Goal: Transaction & Acquisition: Obtain resource

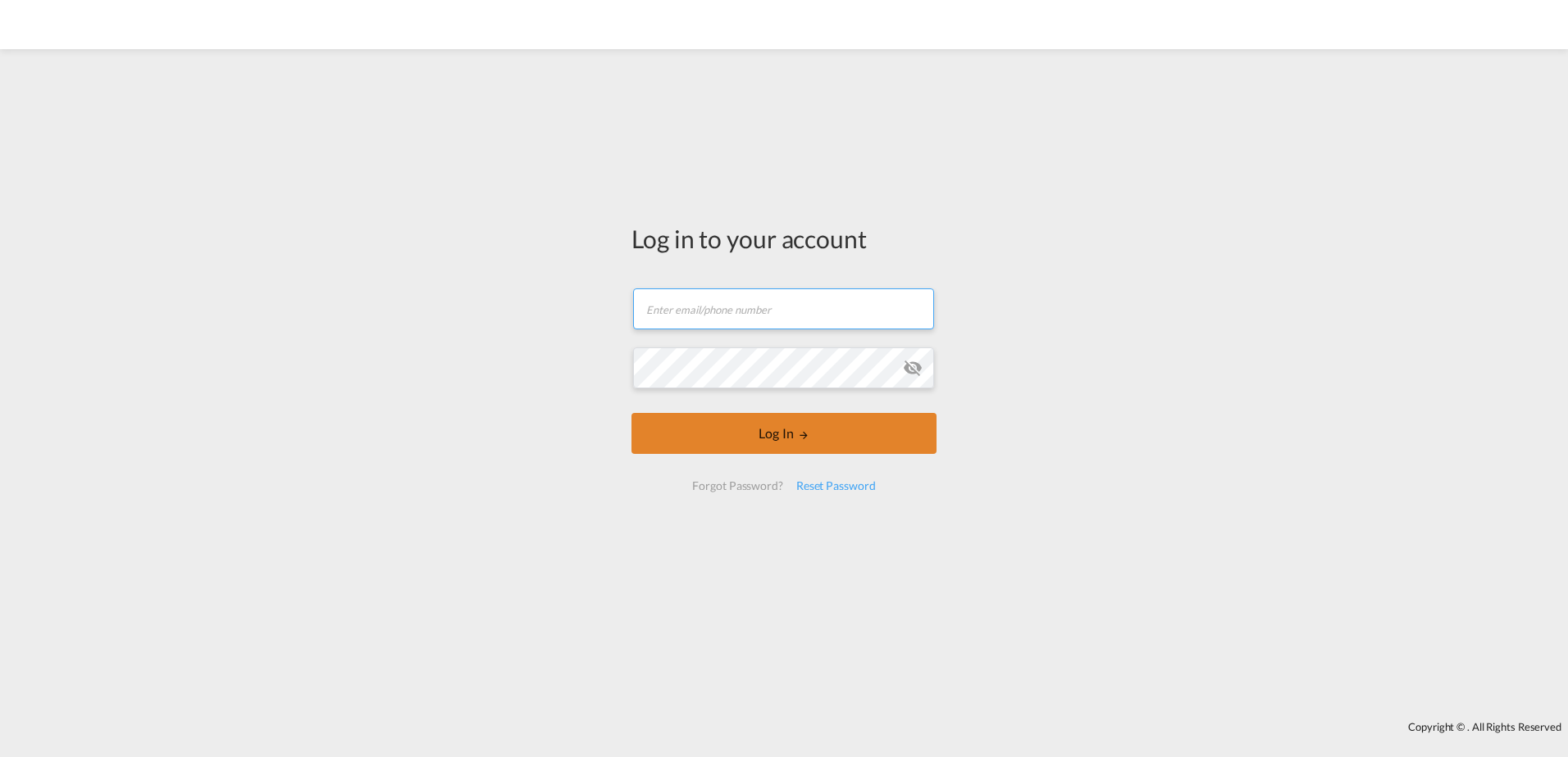
type input "[EMAIL_ADDRESS][DOMAIN_NAME]"
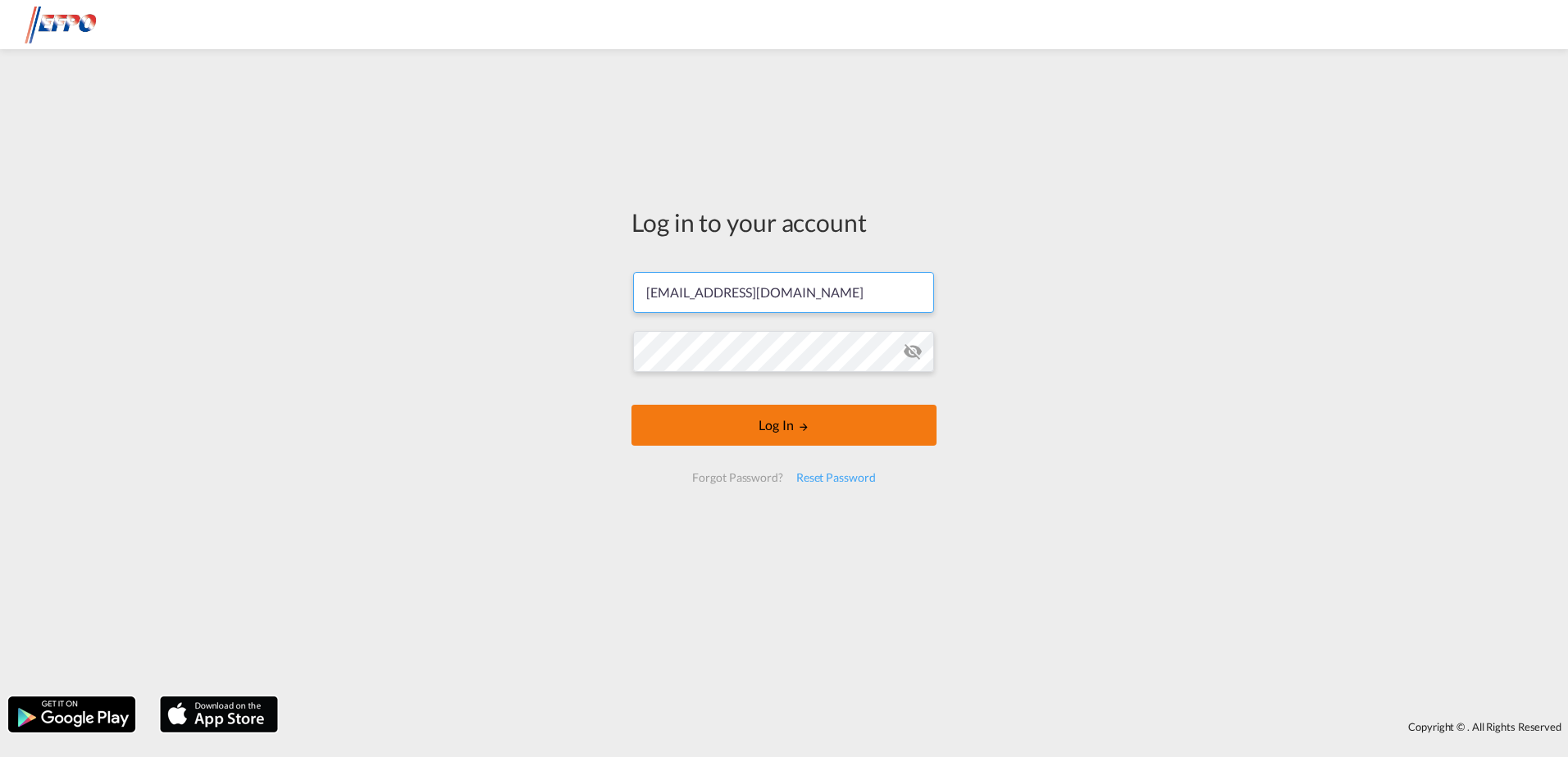
click at [743, 438] on button "Log In" at bounding box center [784, 425] width 305 height 41
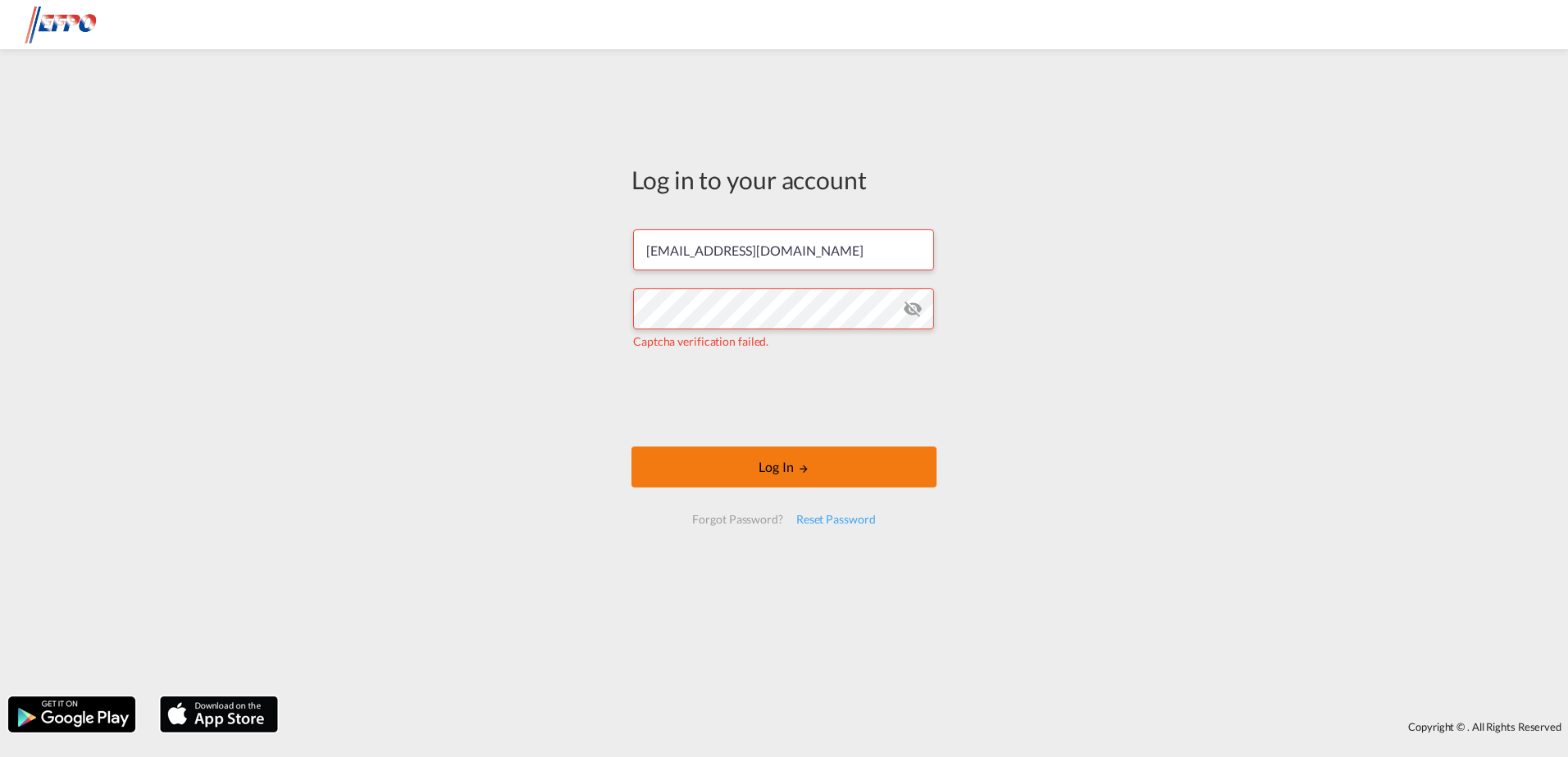
click at [734, 463] on button "Log In" at bounding box center [784, 467] width 305 height 41
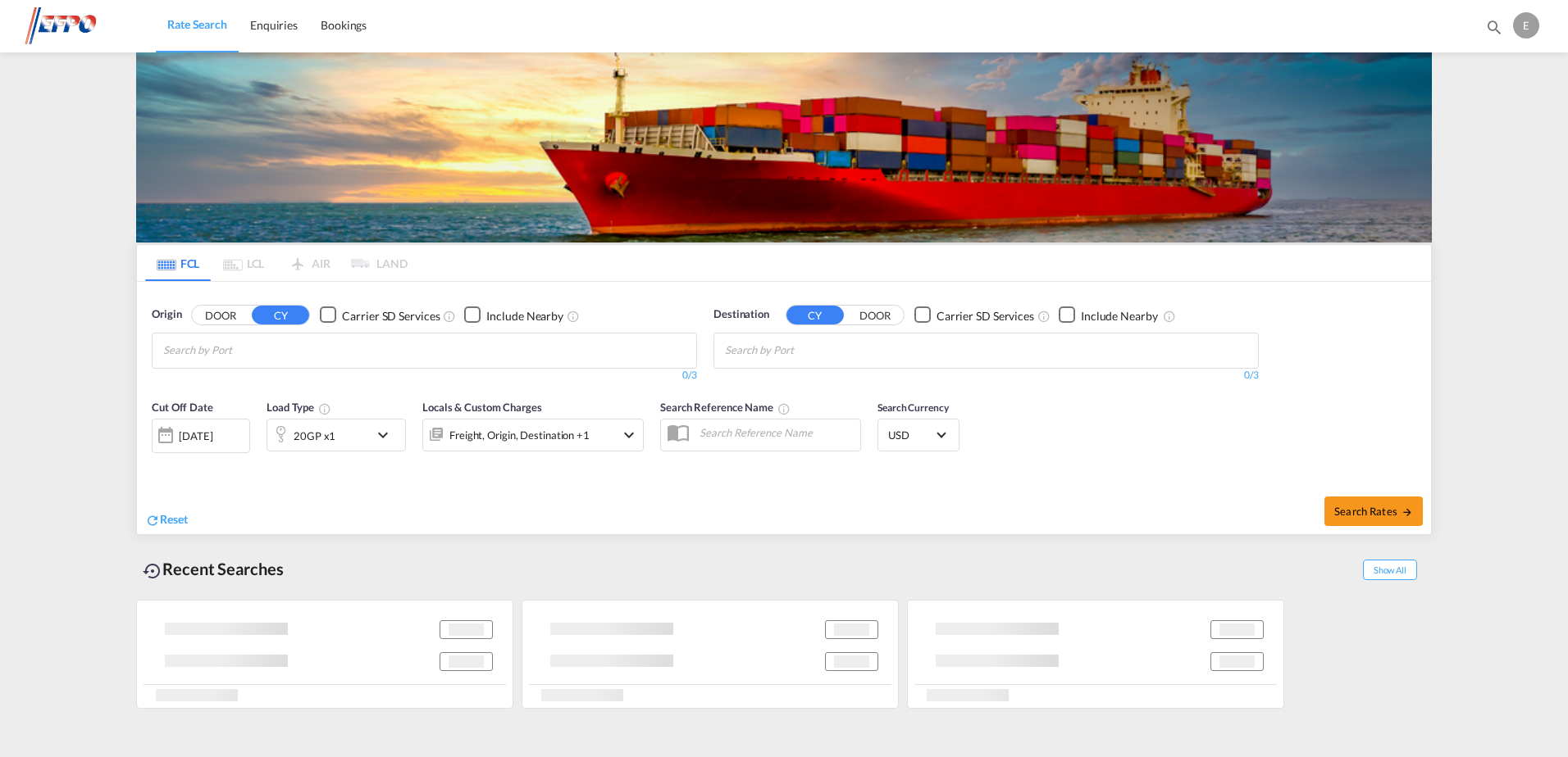
click at [319, 353] on input "Chips input." at bounding box center [241, 351] width 156 height 26
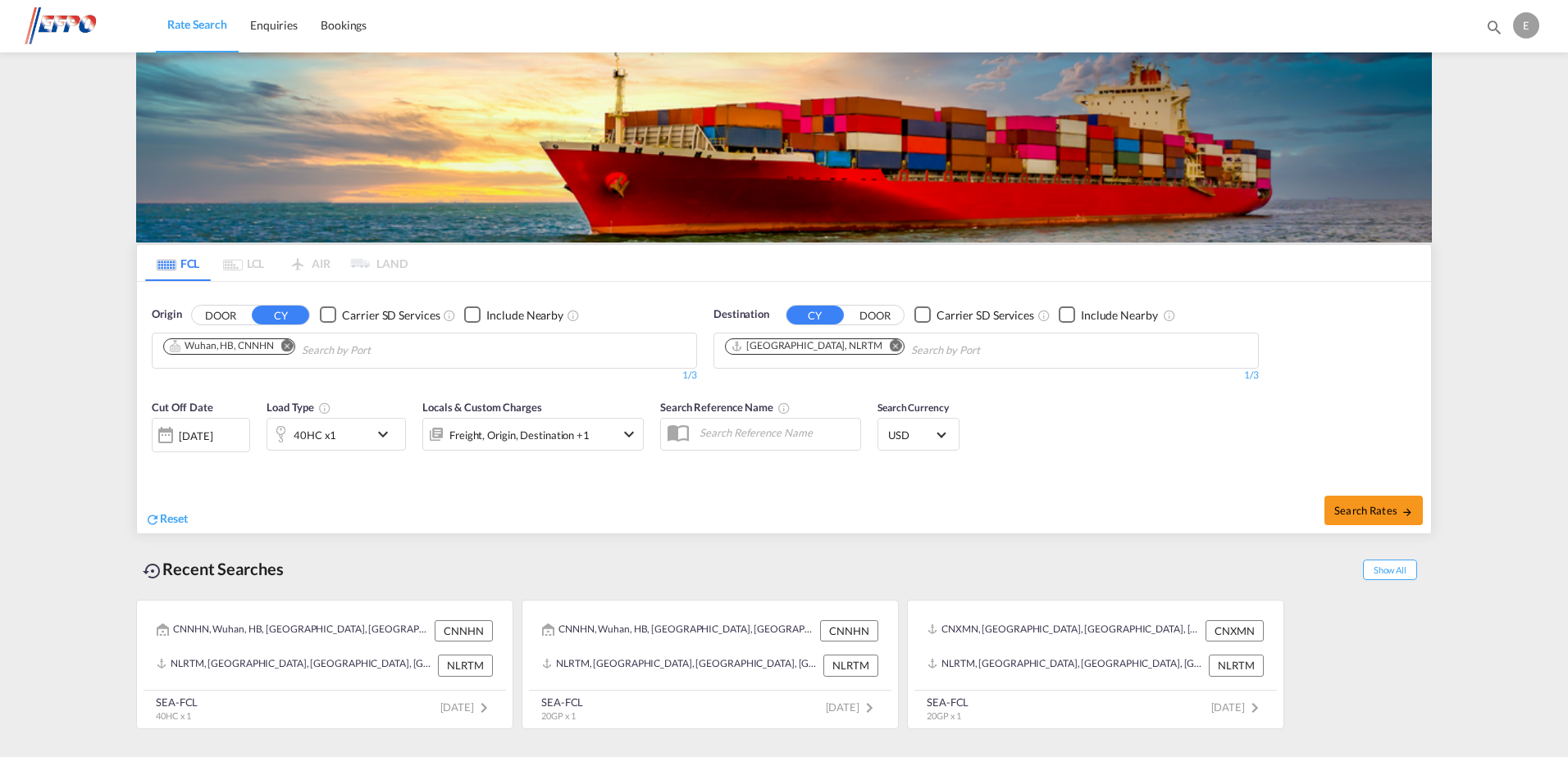
click at [290, 345] on md-icon "Remove" at bounding box center [287, 345] width 12 height 12
click at [246, 351] on body "Rate Search Enquiries Bookings Rate Search Enquiries Bookings" at bounding box center [784, 378] width 1568 height 757
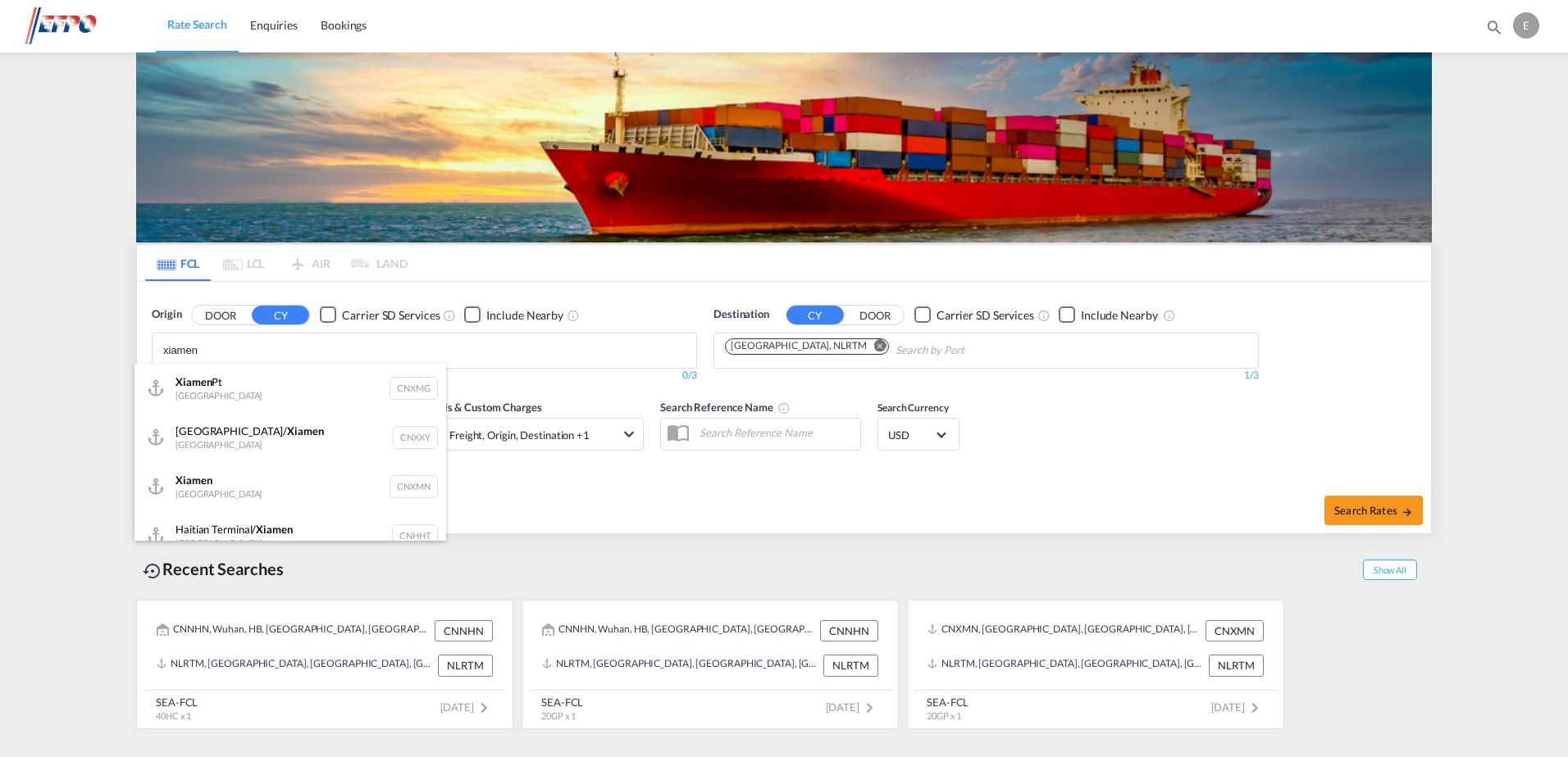
type input "xiamen"
click at [295, 395] on div "Xiamen Pt China CNXMG" at bounding box center [290, 388] width 311 height 50
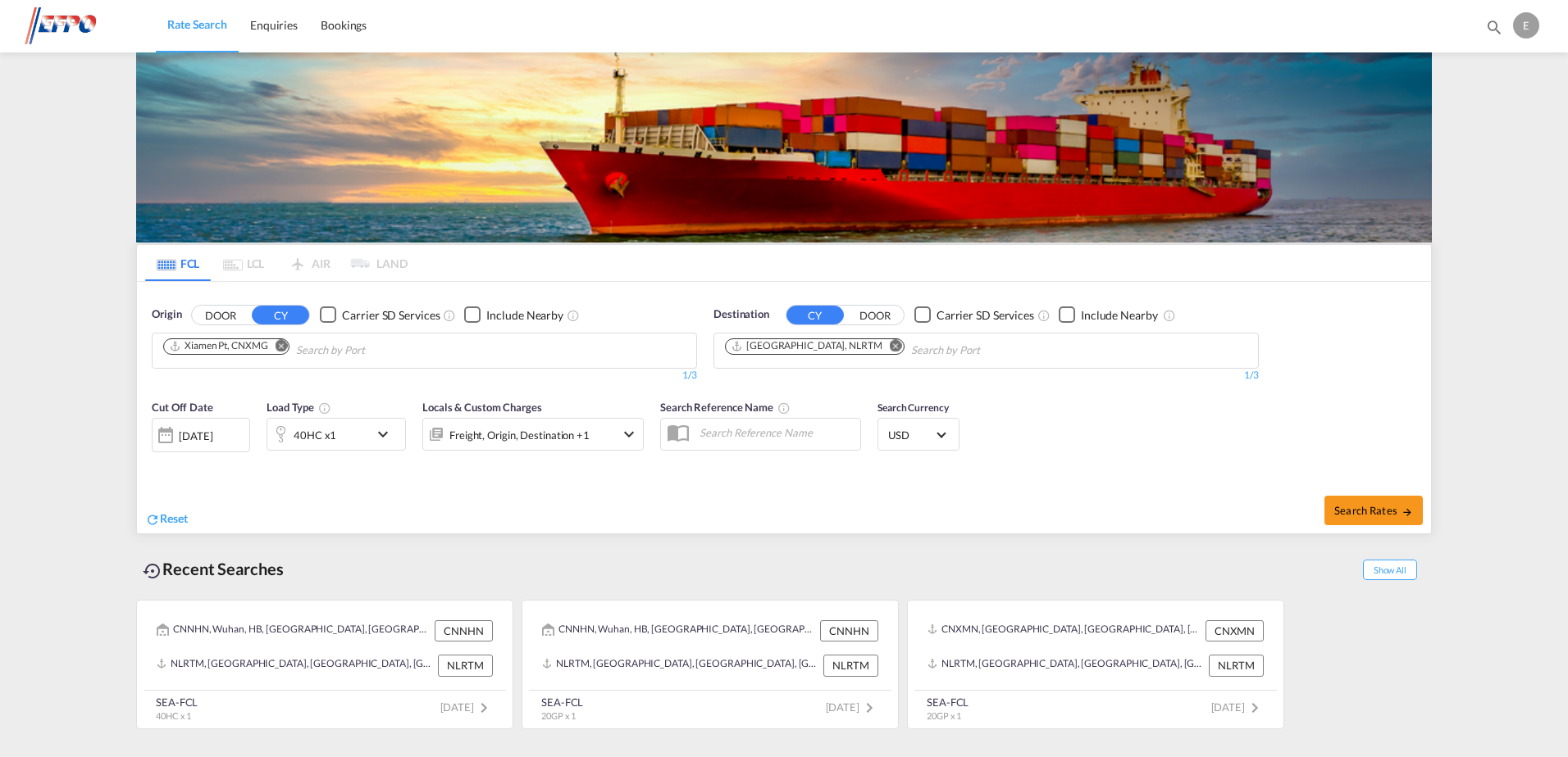
click at [390, 430] on md-icon "icon-chevron-down" at bounding box center [387, 434] width 28 height 20
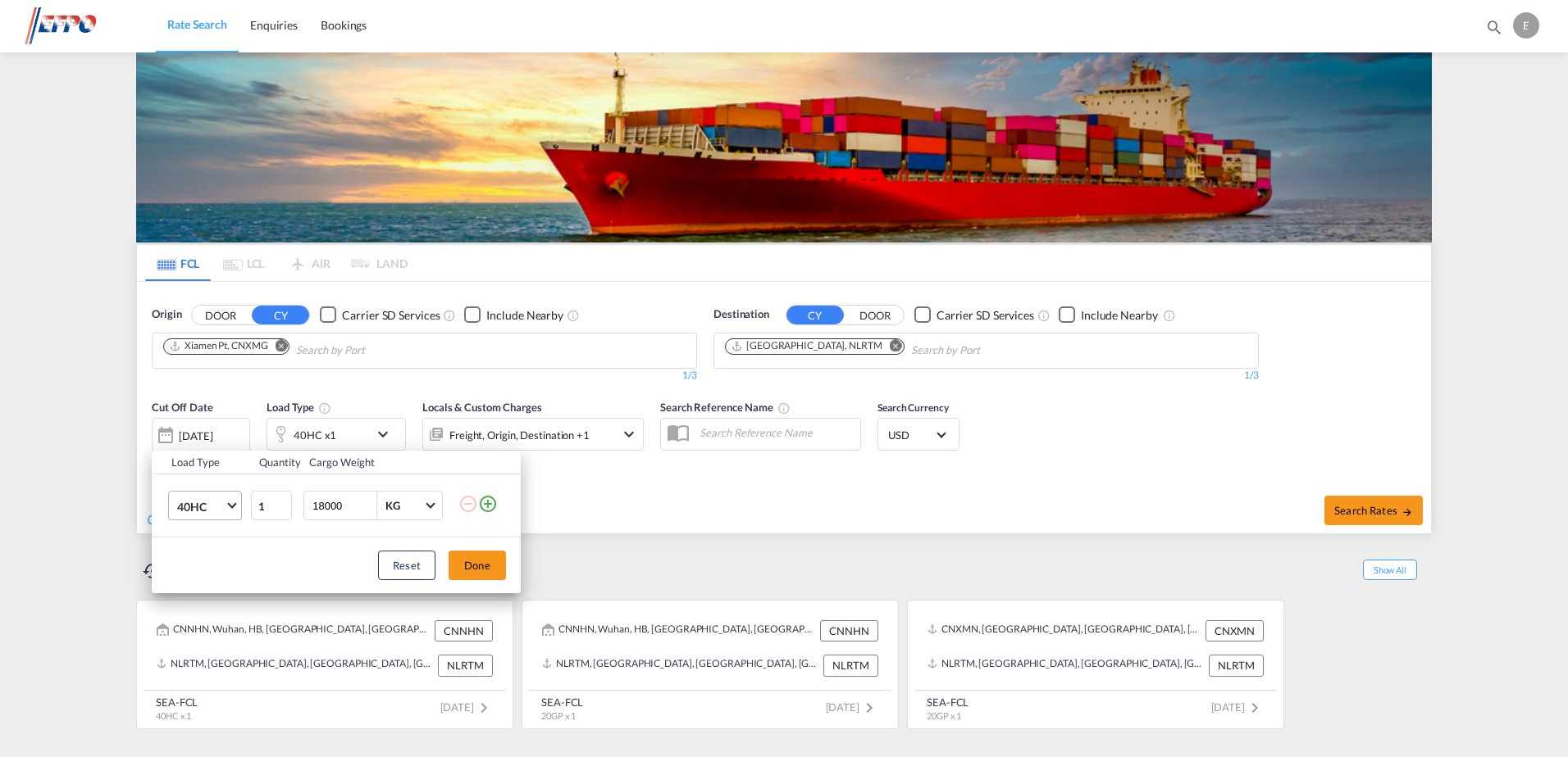
click at [227, 506] on md-select-value "40HC" at bounding box center [208, 506] width 65 height 28
click at [204, 436] on md-option "20GP" at bounding box center [220, 428] width 111 height 39
click at [329, 511] on input "18000" at bounding box center [343, 506] width 65 height 28
click at [321, 510] on input "18000" at bounding box center [343, 506] width 65 height 28
click at [318, 506] on input "18000" at bounding box center [343, 506] width 65 height 28
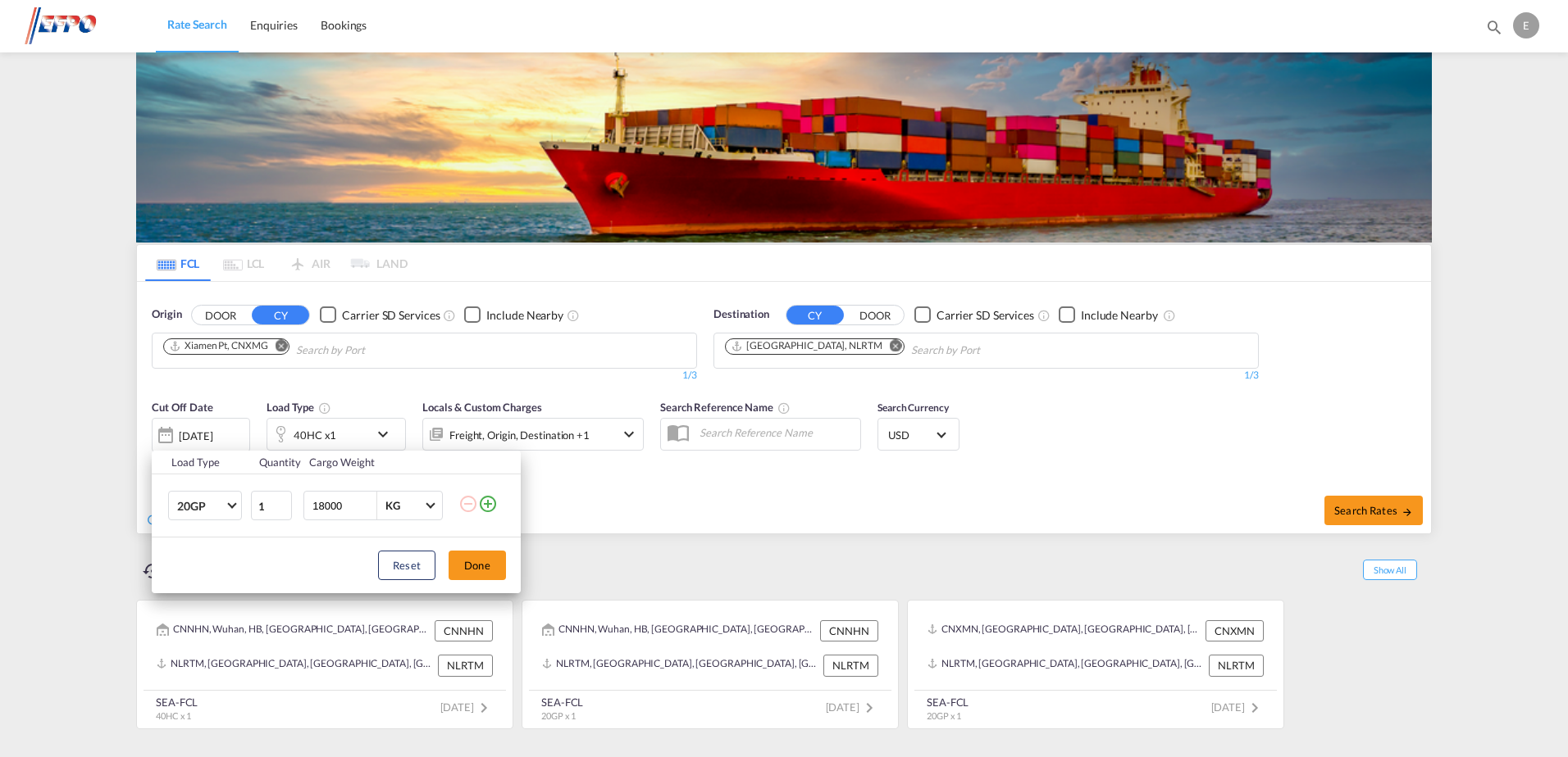
click at [319, 507] on input "18000" at bounding box center [343, 506] width 65 height 28
click at [324, 510] on input "18000" at bounding box center [343, 506] width 65 height 28
type input "23500"
click at [471, 557] on button "Done" at bounding box center [477, 566] width 57 height 30
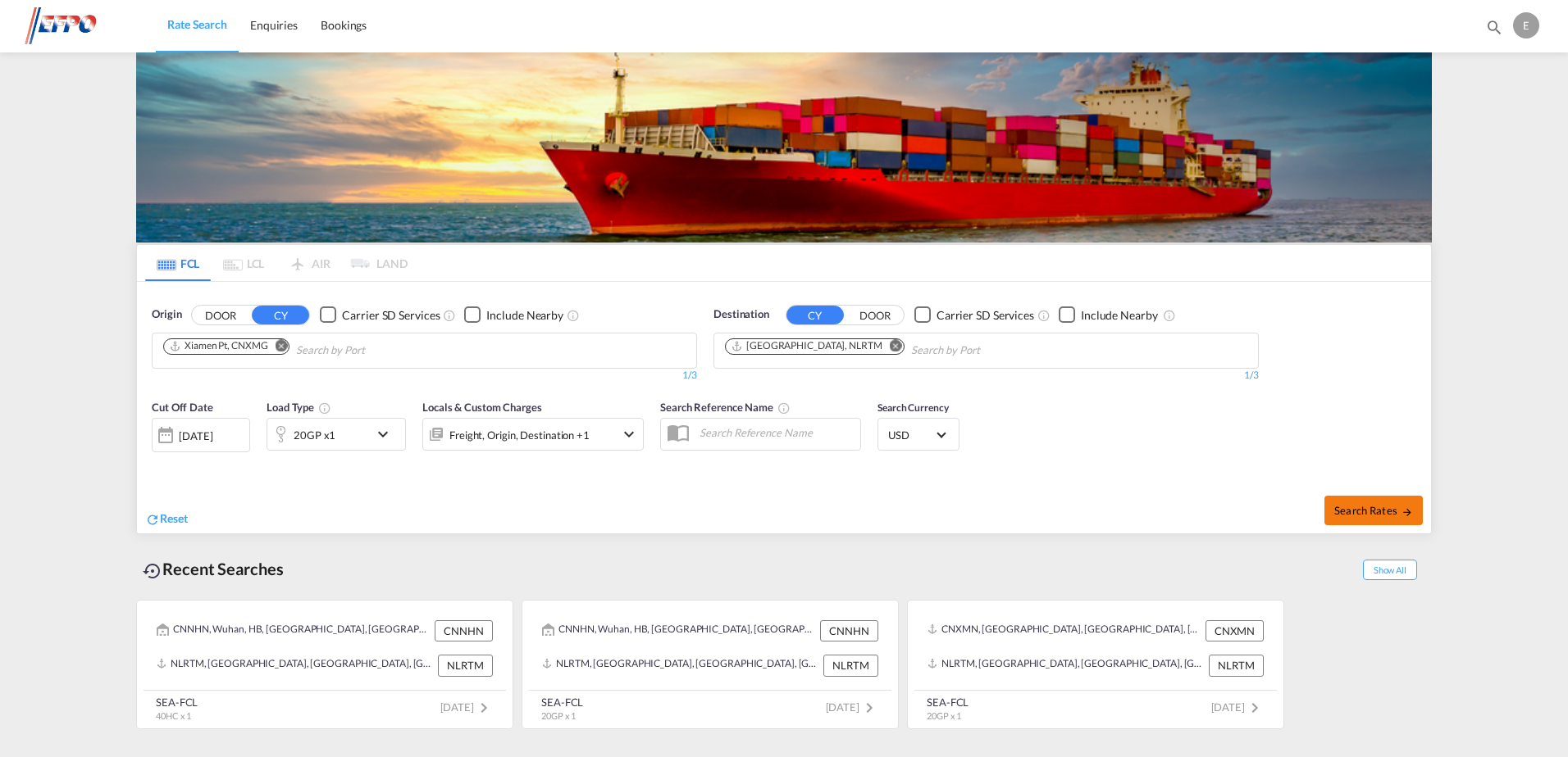
click at [1365, 501] on button "Search Rates" at bounding box center [1373, 511] width 98 height 30
type input "CNXMG to NLRTM / [DATE]"
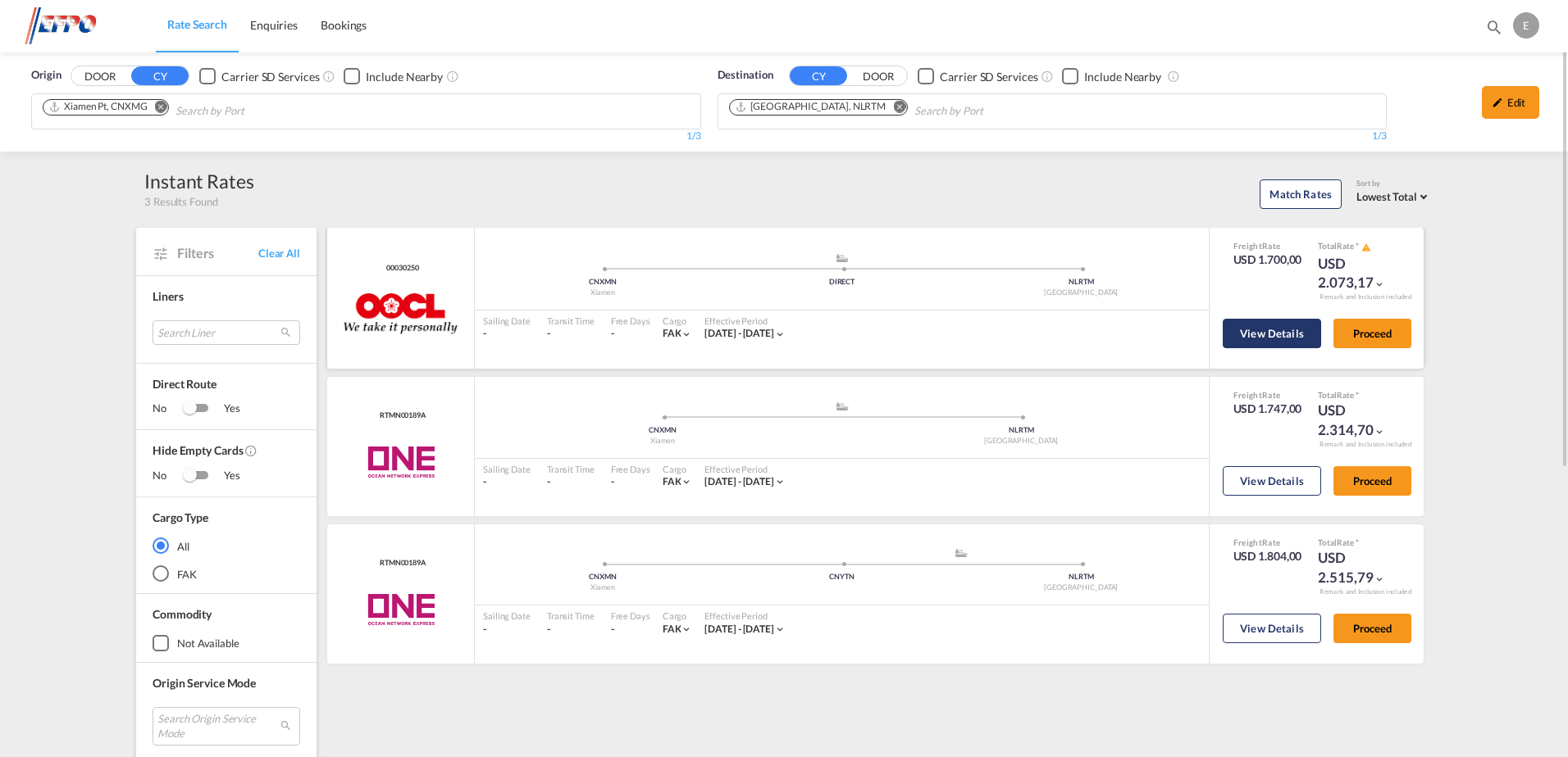
click at [1267, 327] on button "View Details" at bounding box center [1271, 334] width 98 height 30
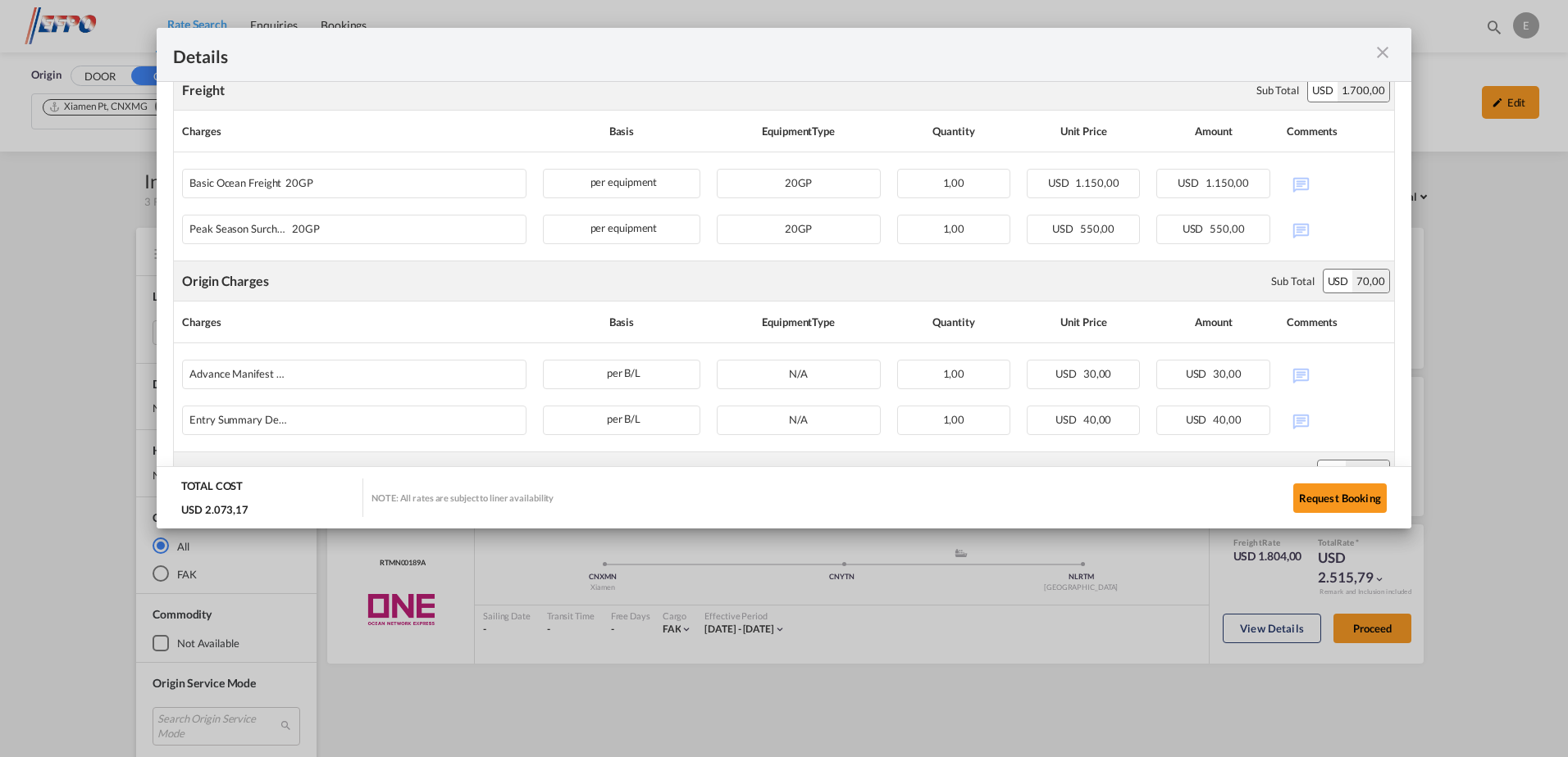
scroll to position [338, 0]
